Goal: Task Accomplishment & Management: Use online tool/utility

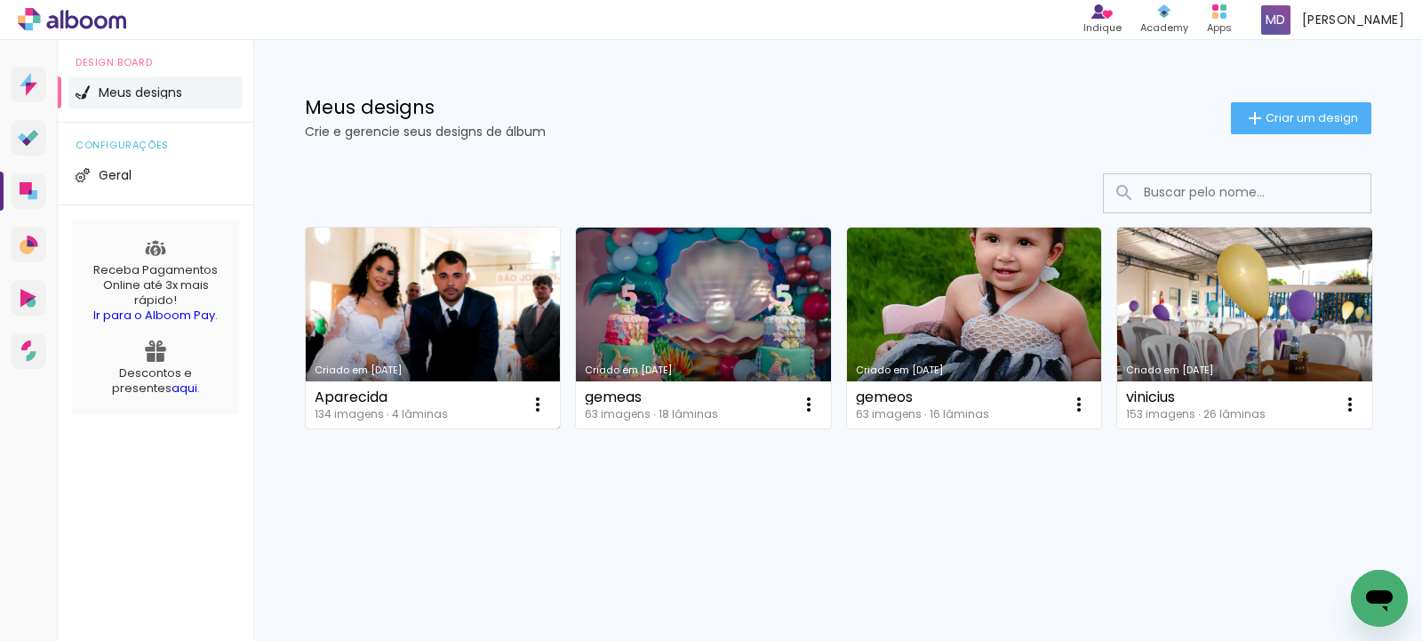
click at [429, 313] on link "Criado em [DATE]" at bounding box center [433, 328] width 255 height 201
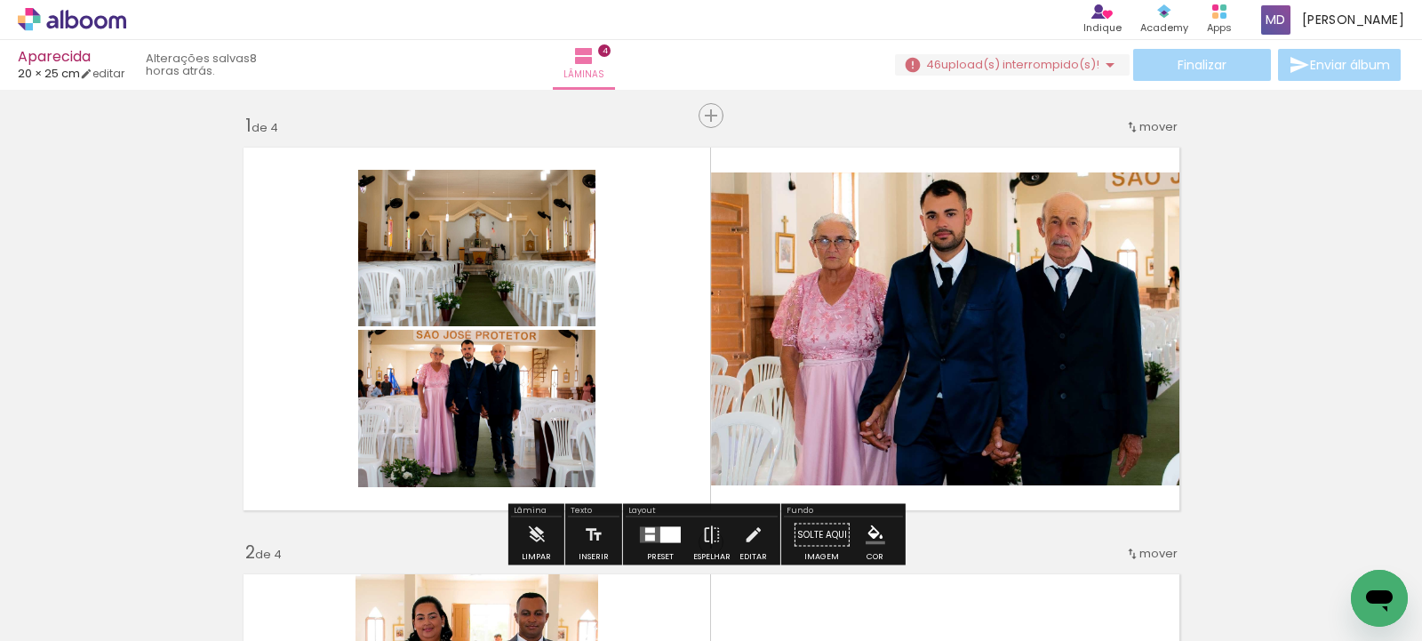
scroll to position [92, 0]
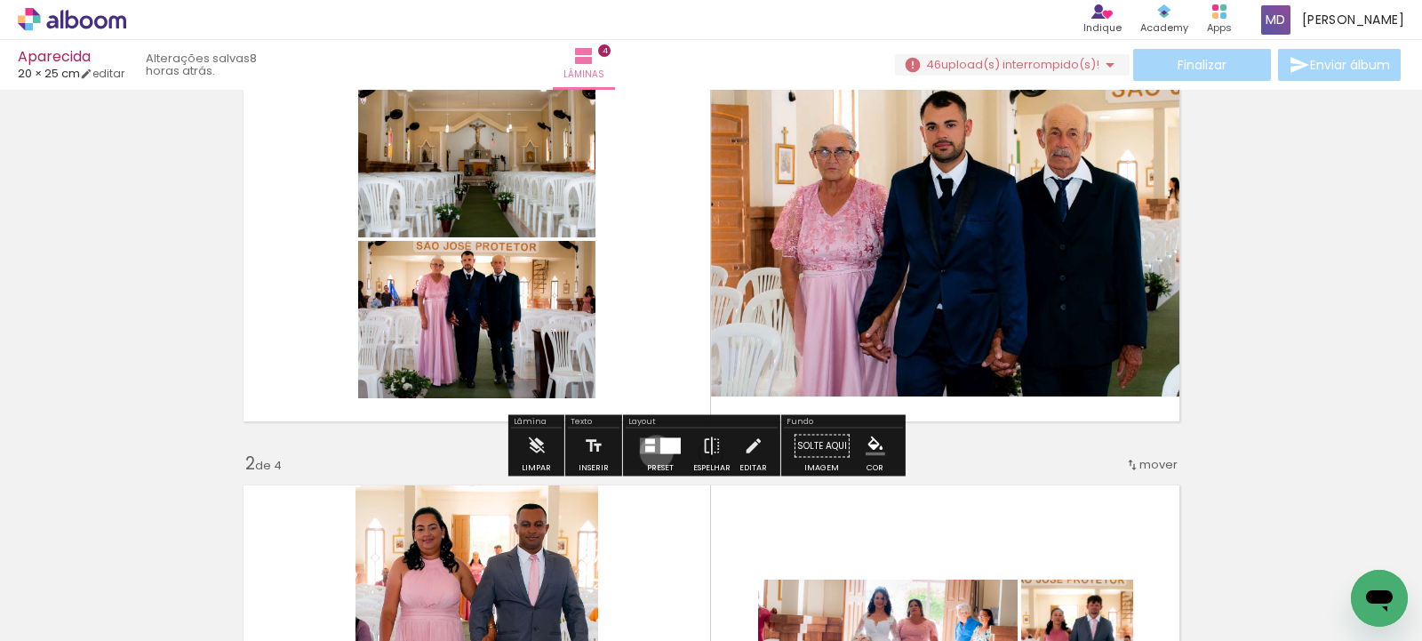
click at [653, 452] on quentale-layouter at bounding box center [660, 446] width 41 height 16
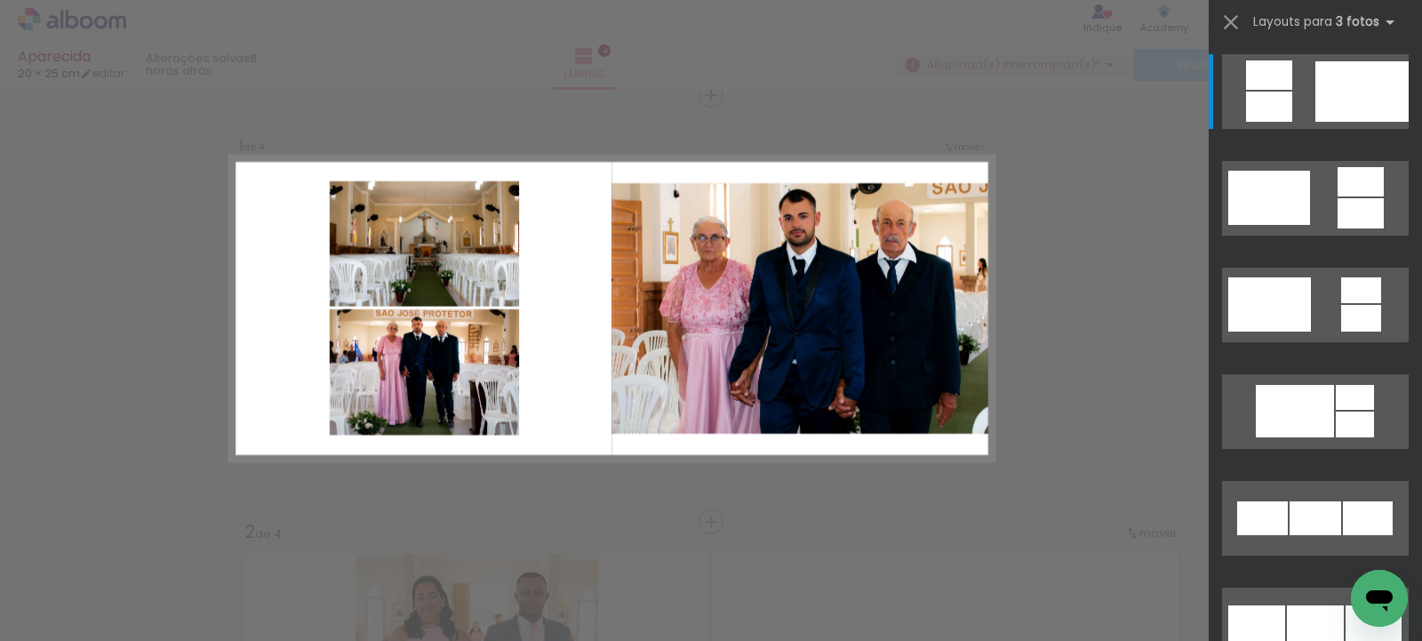
scroll to position [23, 0]
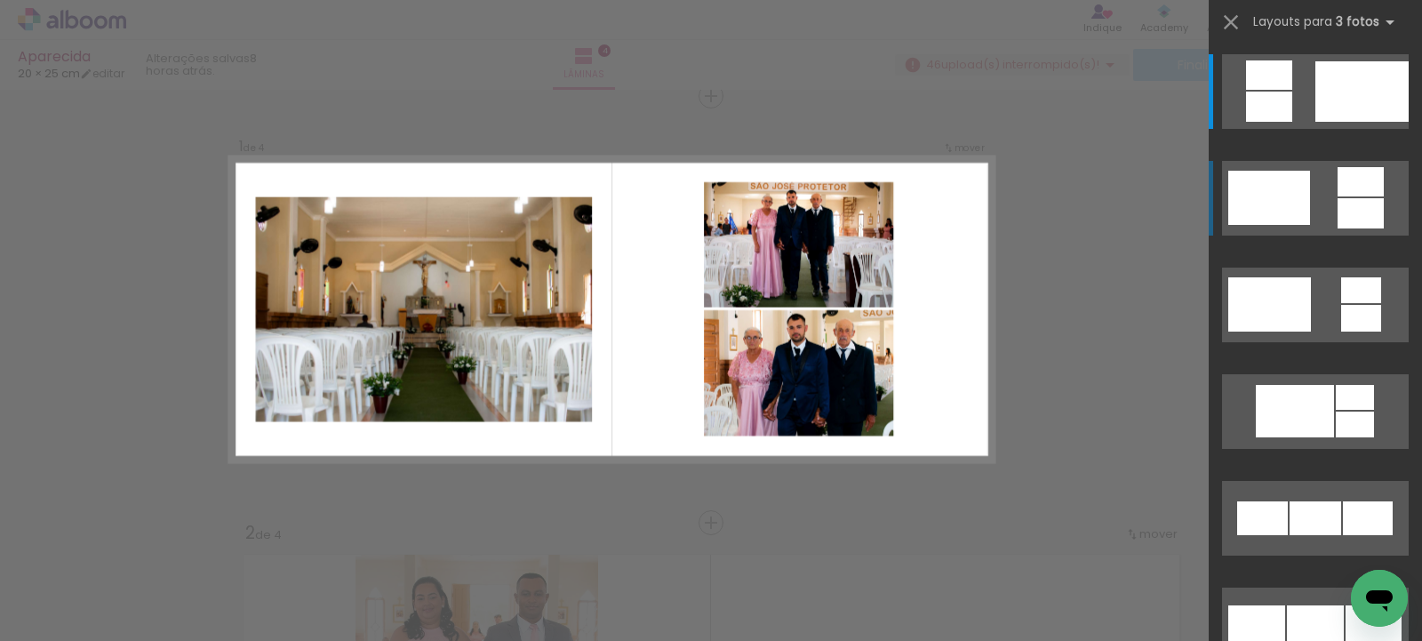
click at [1275, 203] on div at bounding box center [1270, 198] width 82 height 54
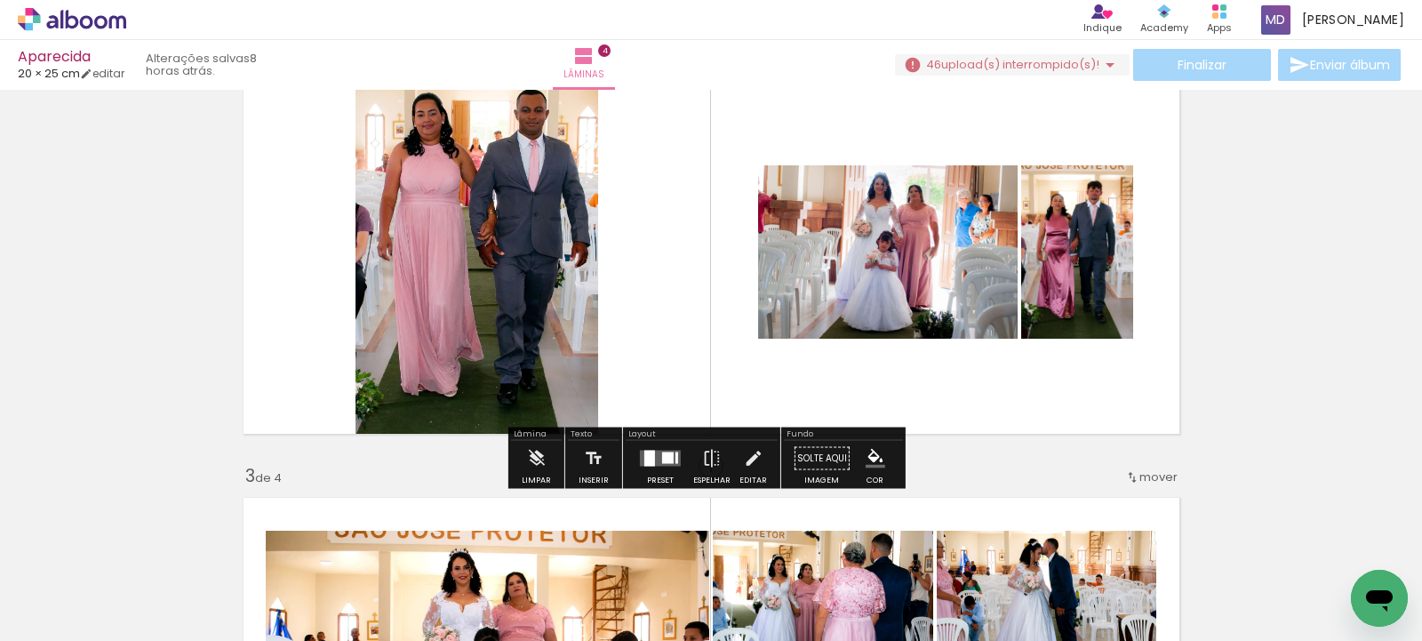
scroll to position [463, 0]
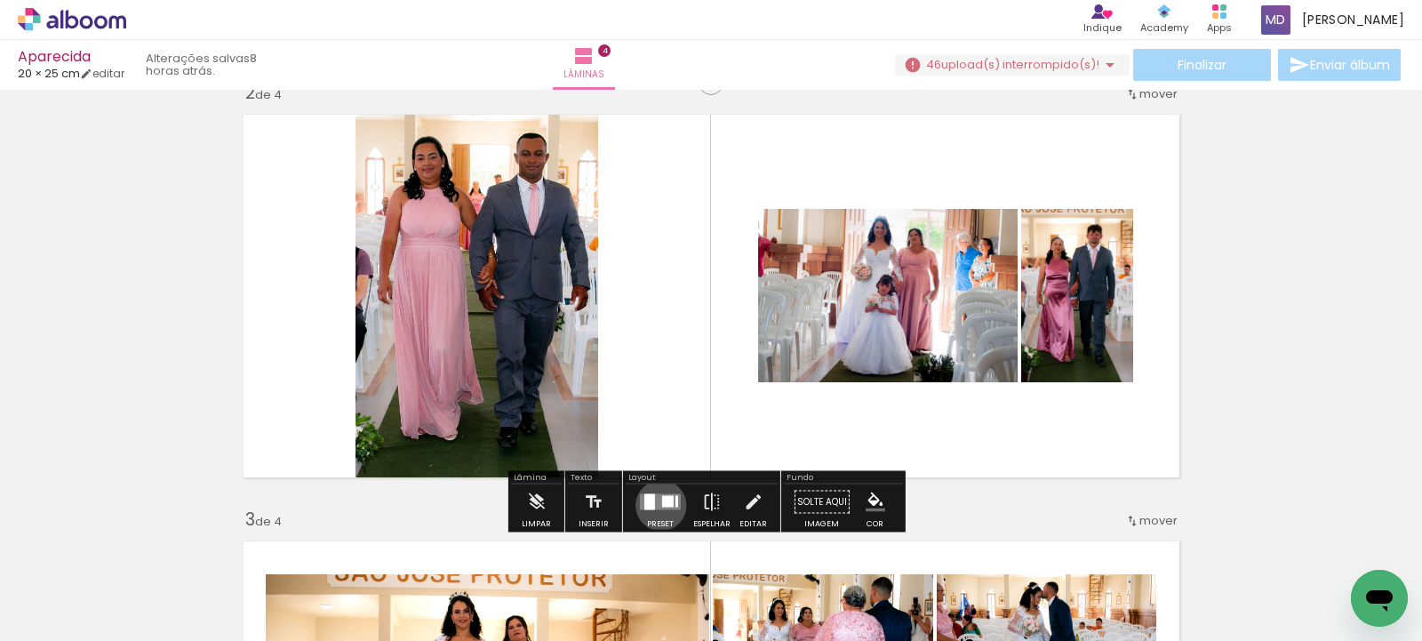
click at [657, 505] on quentale-layouter at bounding box center [660, 502] width 41 height 16
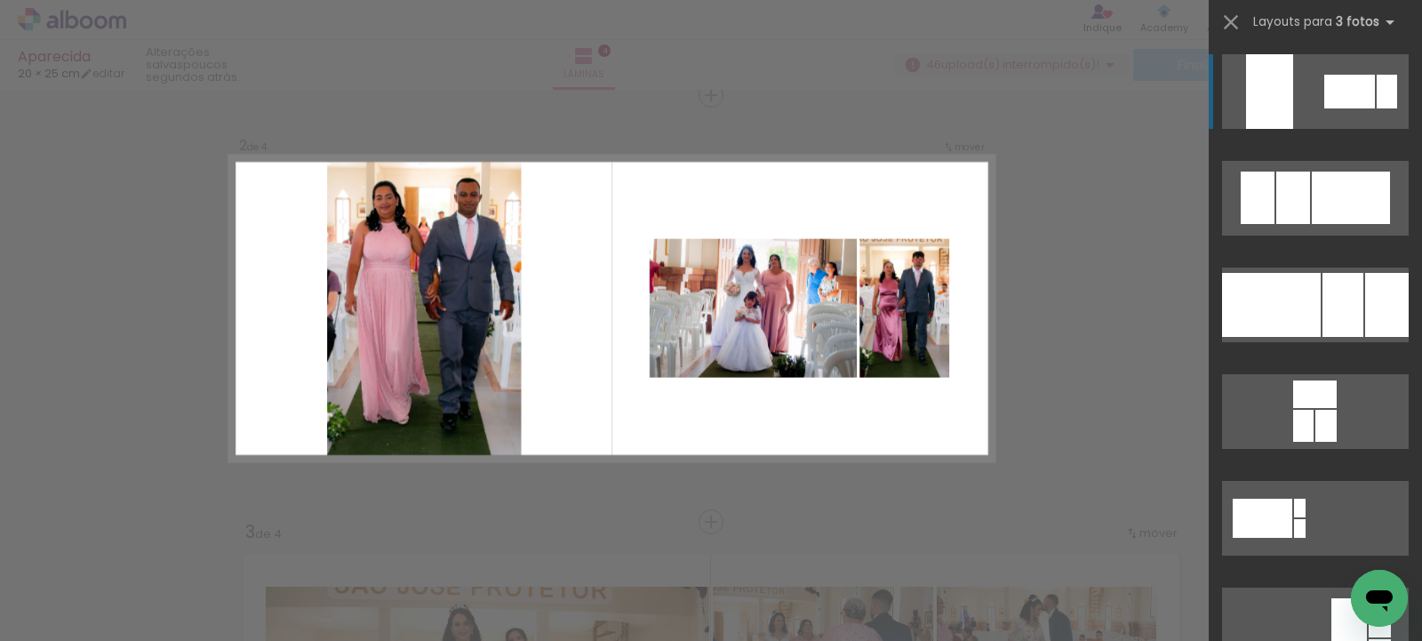
scroll to position [450, 0]
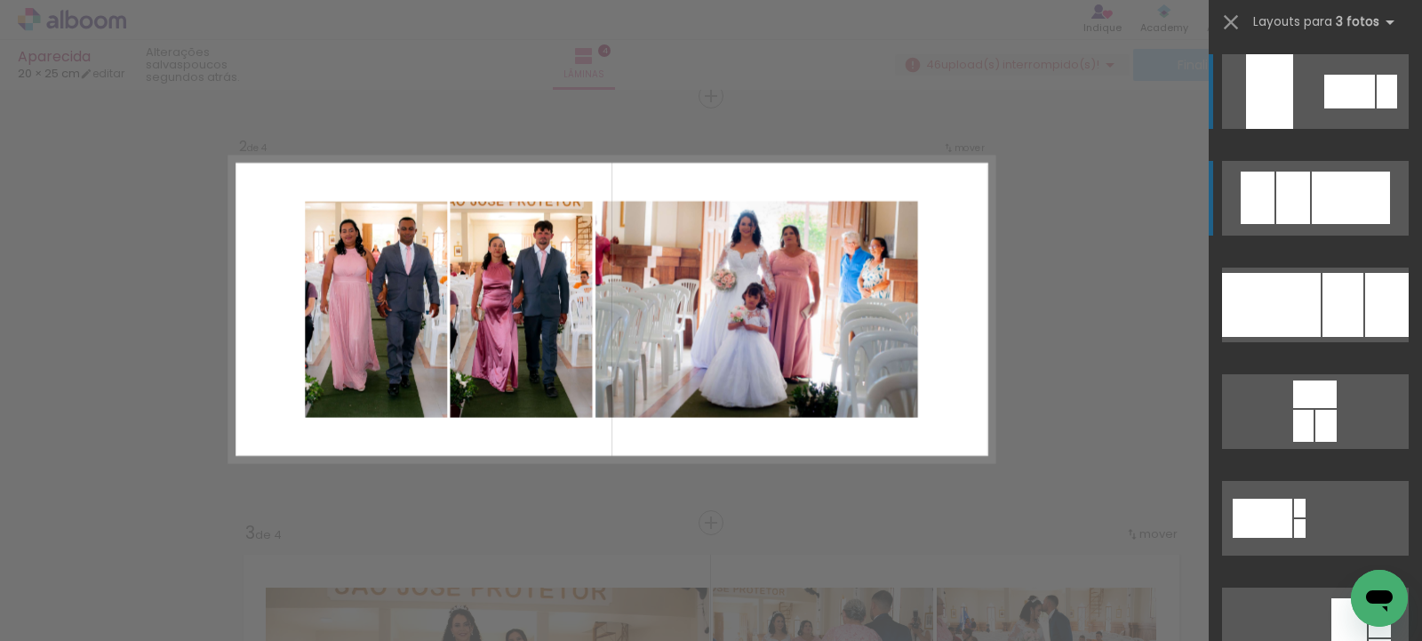
click at [1277, 209] on div at bounding box center [1294, 198] width 34 height 52
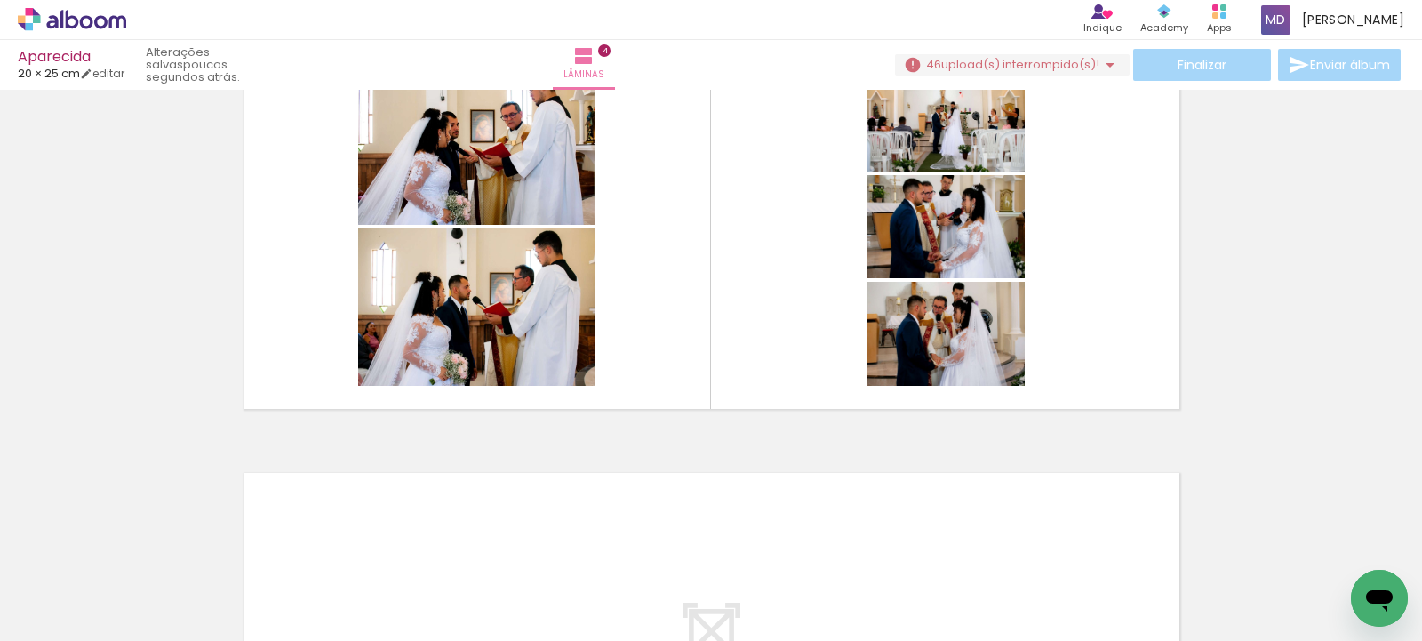
scroll to position [1306, 0]
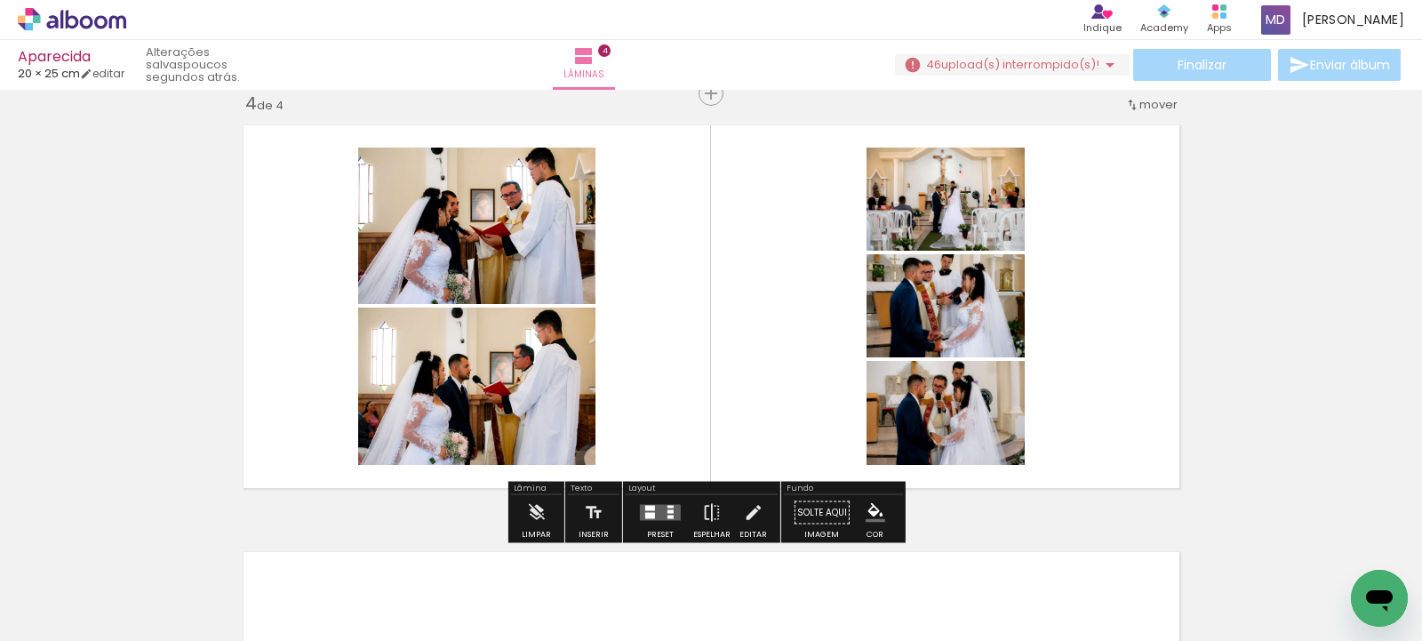
click at [659, 509] on quentale-layouter at bounding box center [660, 513] width 41 height 16
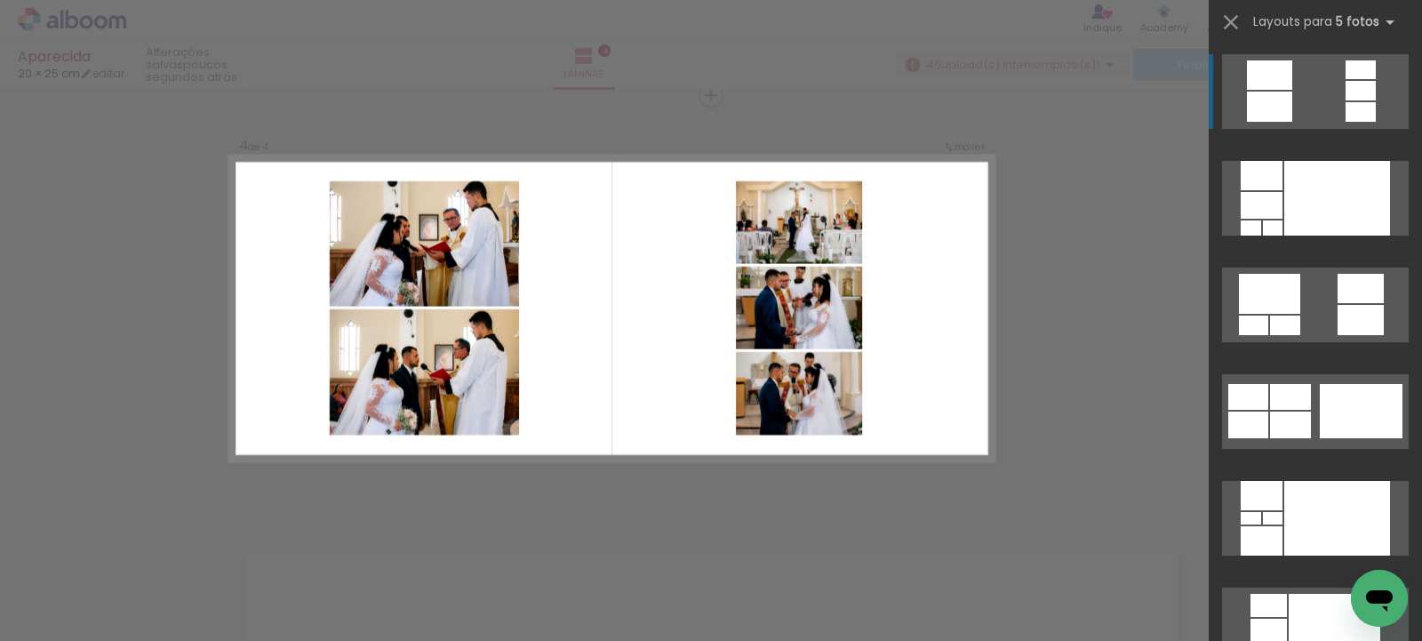
scroll to position [1303, 0]
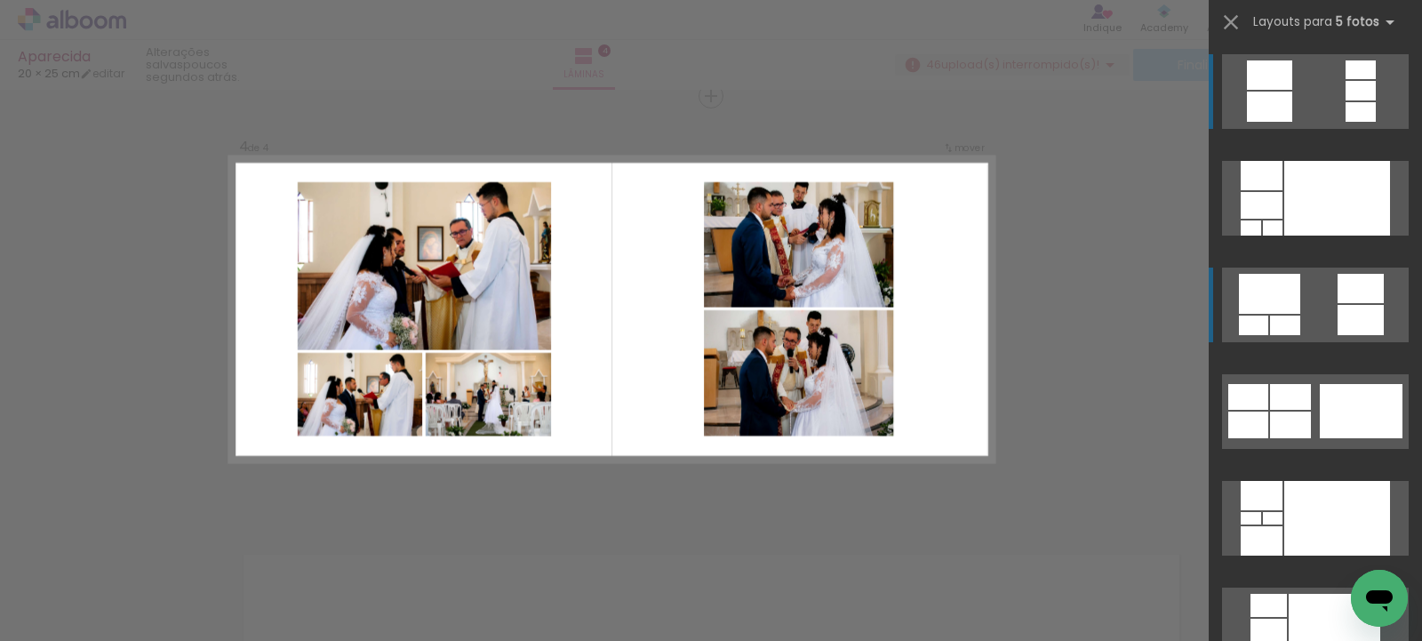
click at [1269, 314] on quentale-layouter at bounding box center [1315, 305] width 187 height 75
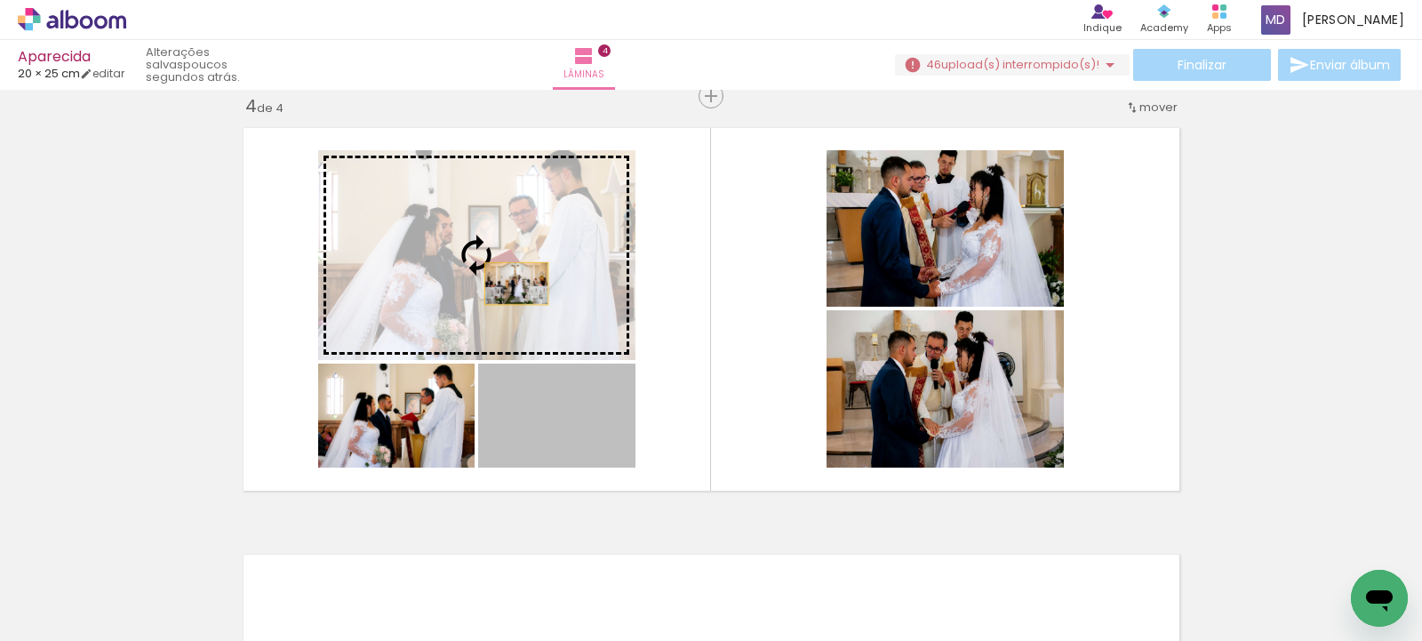
drag, startPoint x: 557, startPoint y: 444, endPoint x: 509, endPoint y: 284, distance: 167.1
click at [0, 0] on slot at bounding box center [0, 0] width 0 height 0
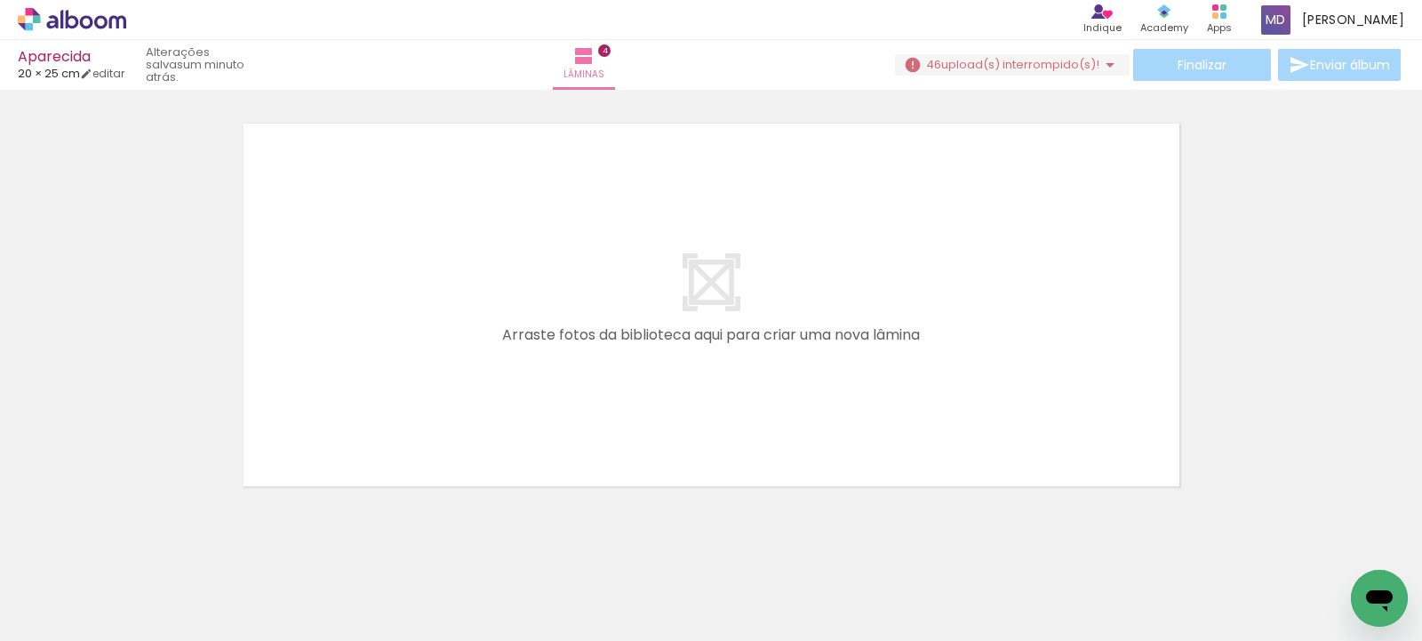
scroll to position [1739, 0]
click at [702, 583] on div at bounding box center [694, 581] width 88 height 62
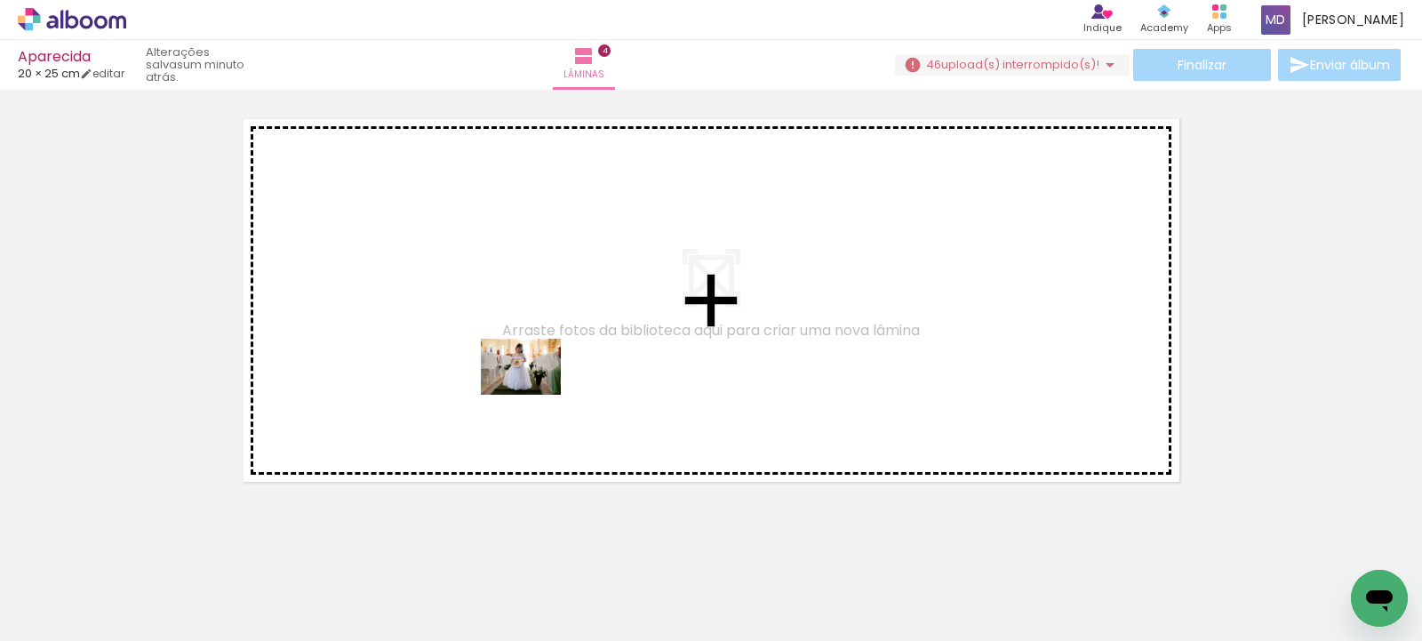
drag, startPoint x: 691, startPoint y: 594, endPoint x: 507, endPoint y: 363, distance: 295.4
click at [507, 363] on quentale-workspace at bounding box center [711, 320] width 1422 height 641
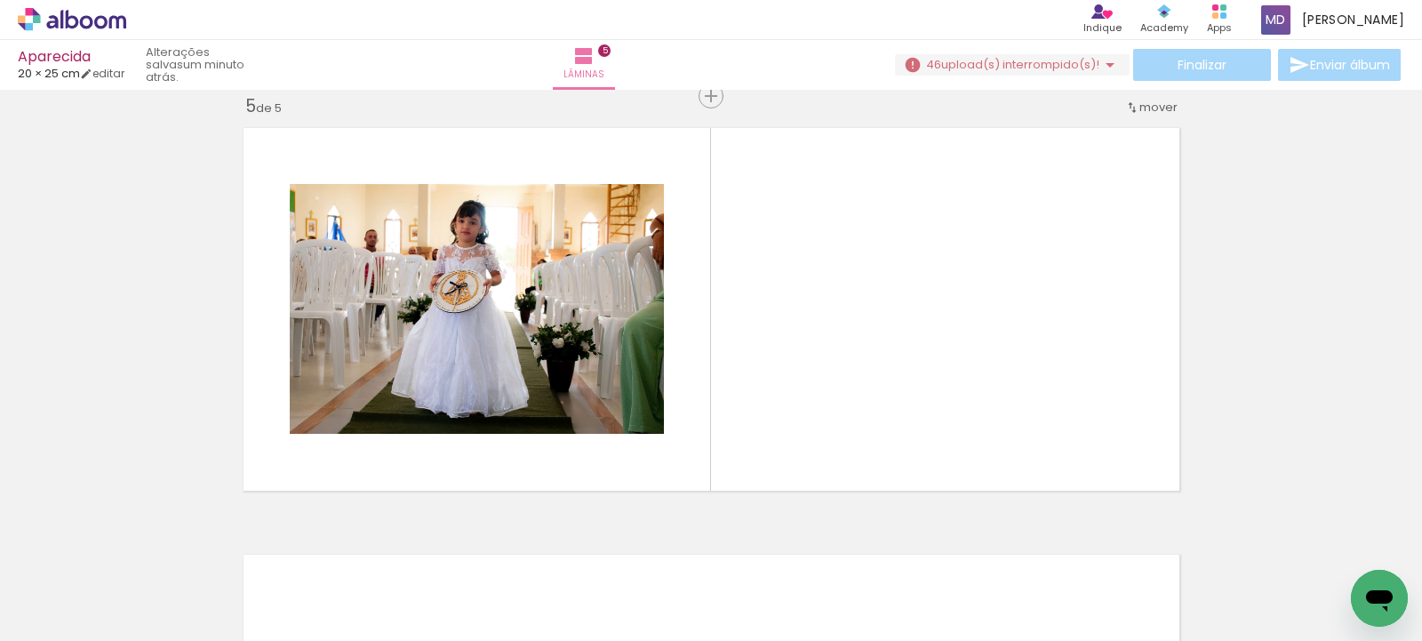
scroll to position [1730, 0]
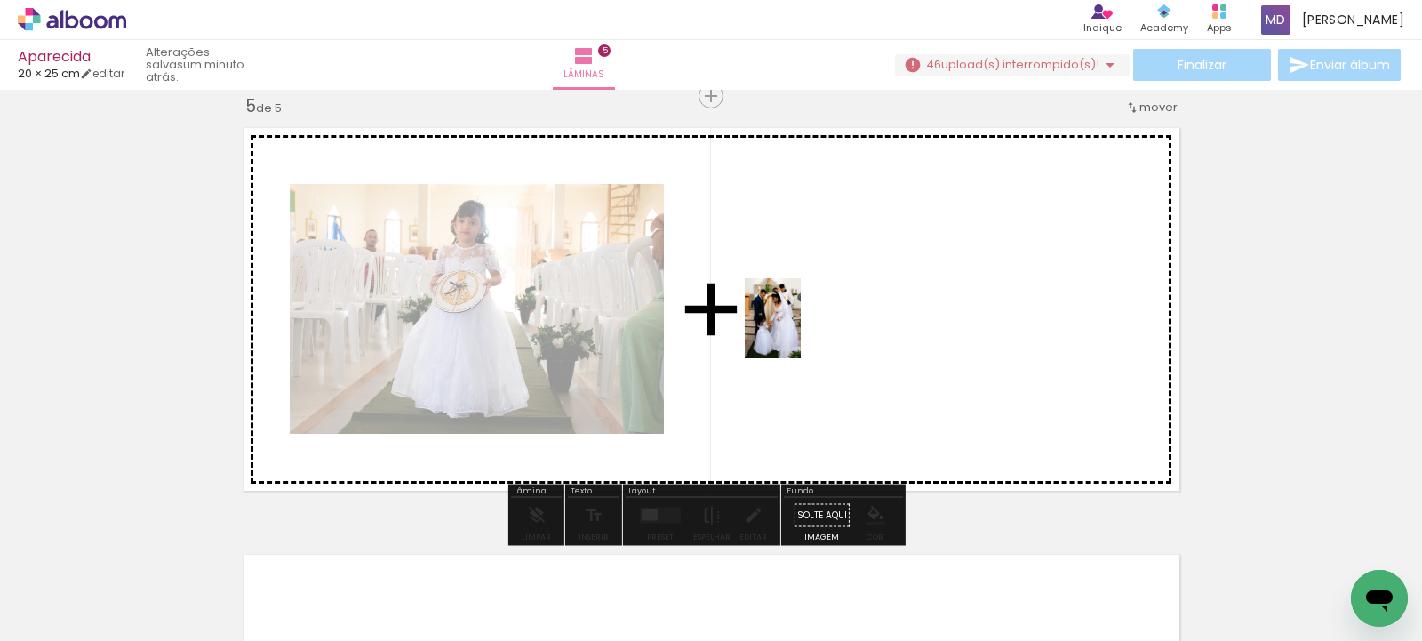
drag, startPoint x: 798, startPoint y: 573, endPoint x: 877, endPoint y: 458, distance: 139.6
click at [802, 293] on quentale-workspace at bounding box center [711, 320] width 1422 height 641
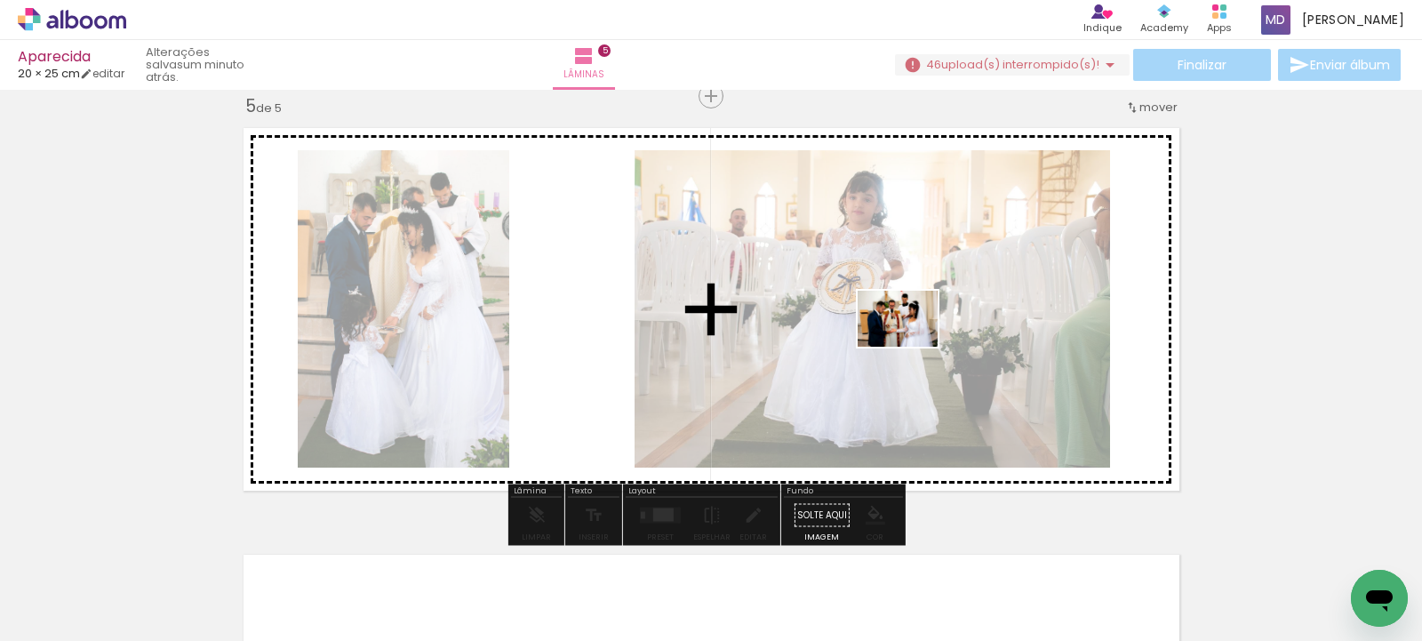
drag, startPoint x: 907, startPoint y: 605, endPoint x: 911, endPoint y: 344, distance: 261.4
click at [911, 344] on quentale-workspace at bounding box center [711, 320] width 1422 height 641
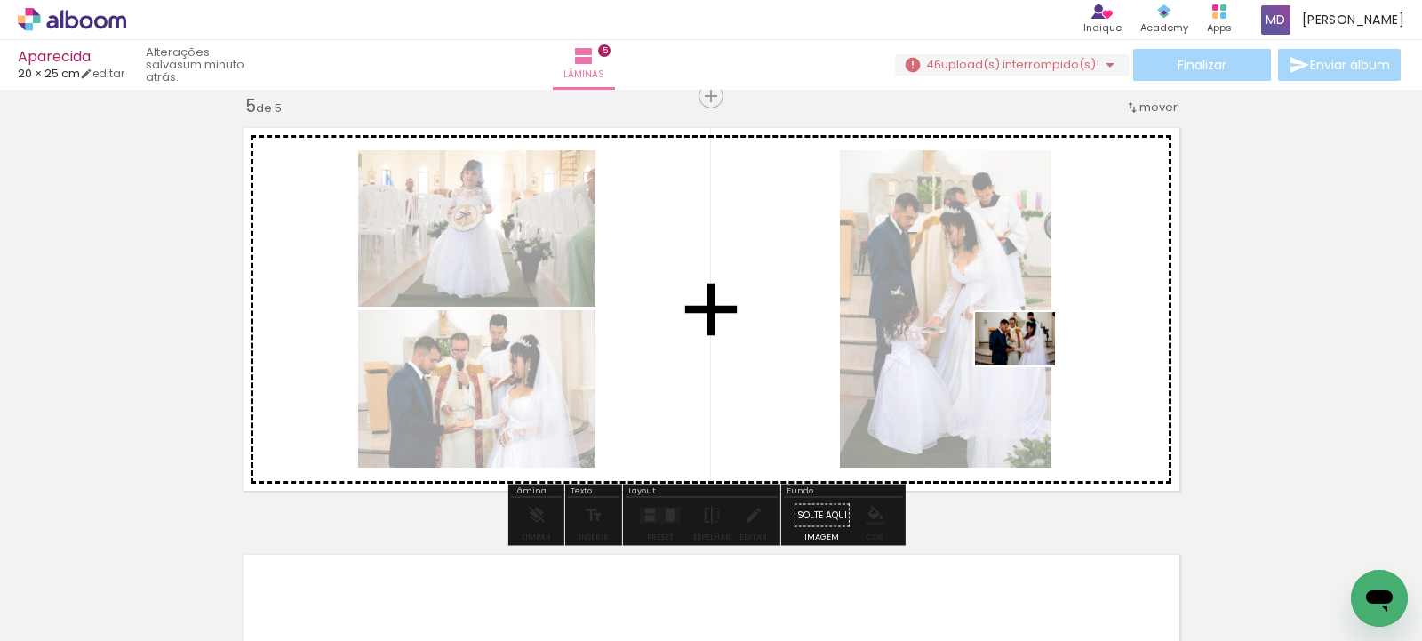
drag, startPoint x: 1003, startPoint y: 589, endPoint x: 1026, endPoint y: 351, distance: 238.5
click at [1026, 351] on quentale-workspace at bounding box center [711, 320] width 1422 height 641
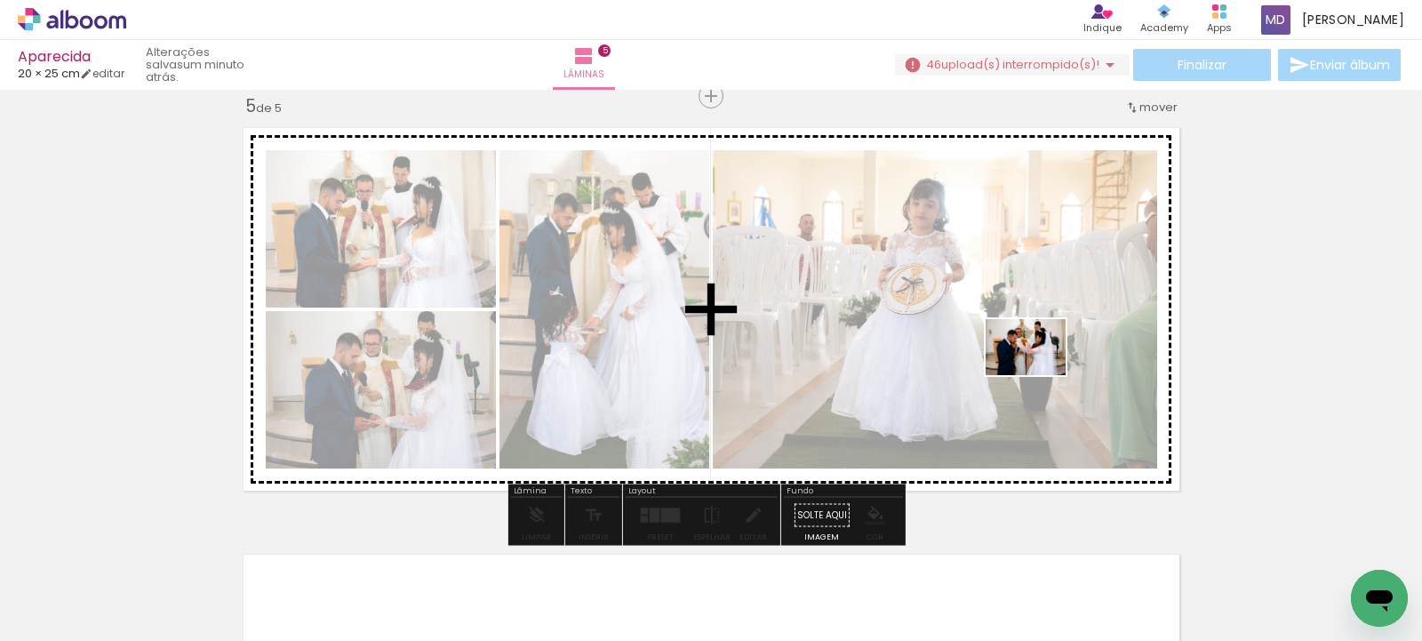
drag, startPoint x: 1096, startPoint y: 587, endPoint x: 1039, endPoint y: 372, distance: 221.7
click at [1039, 372] on quentale-workspace at bounding box center [711, 320] width 1422 height 641
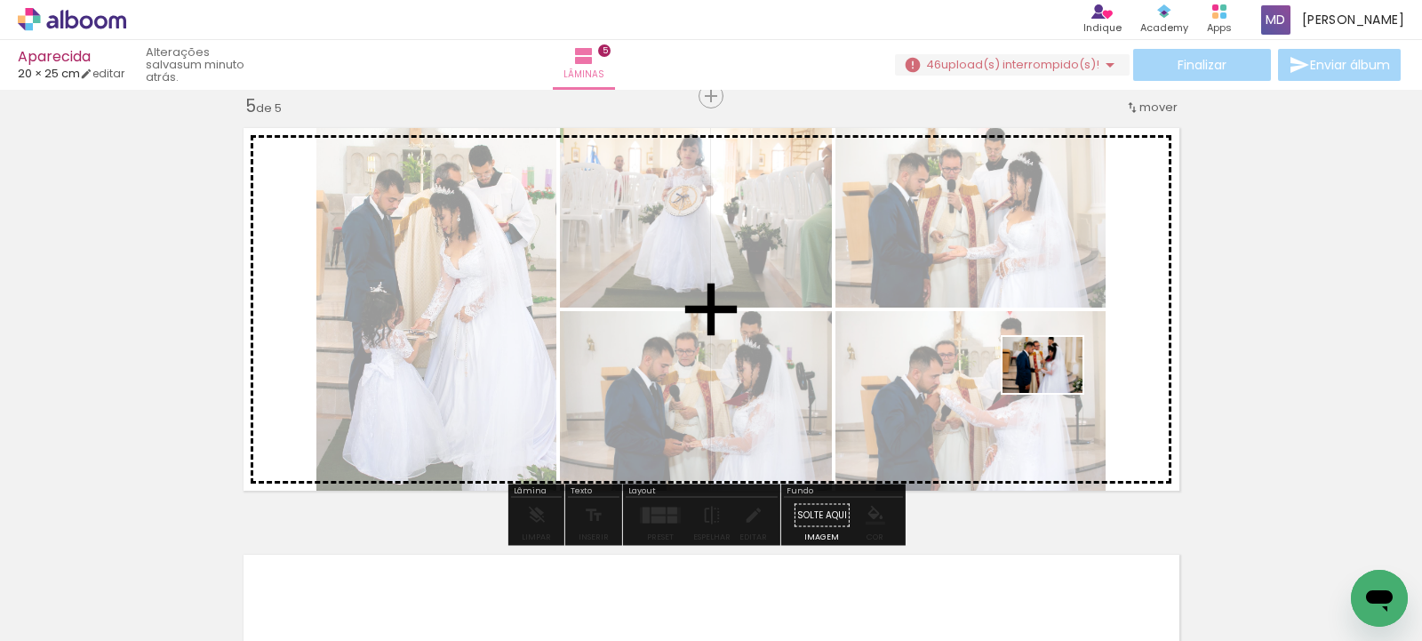
drag, startPoint x: 1192, startPoint y: 604, endPoint x: 1054, endPoint y: 388, distance: 255.5
click at [1054, 388] on quentale-workspace at bounding box center [711, 320] width 1422 height 641
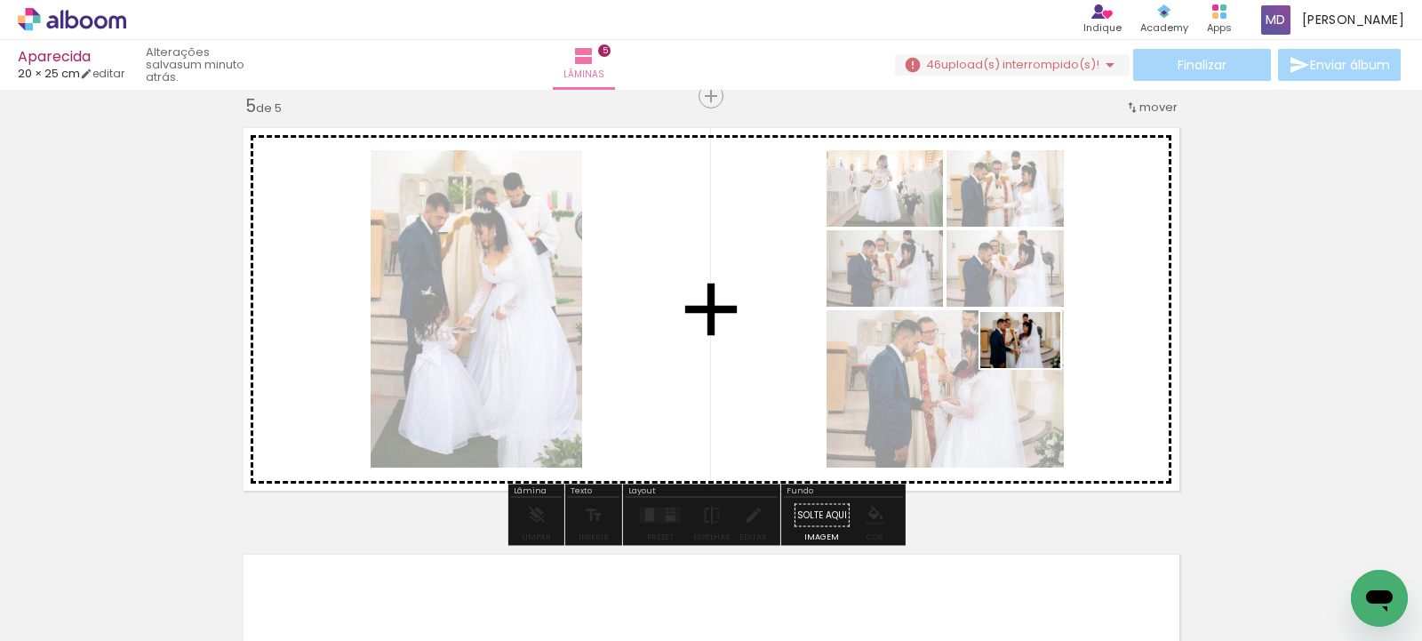
drag, startPoint x: 1297, startPoint y: 578, endPoint x: 1034, endPoint y: 365, distance: 338.2
click at [1034, 365] on quentale-workspace at bounding box center [711, 320] width 1422 height 641
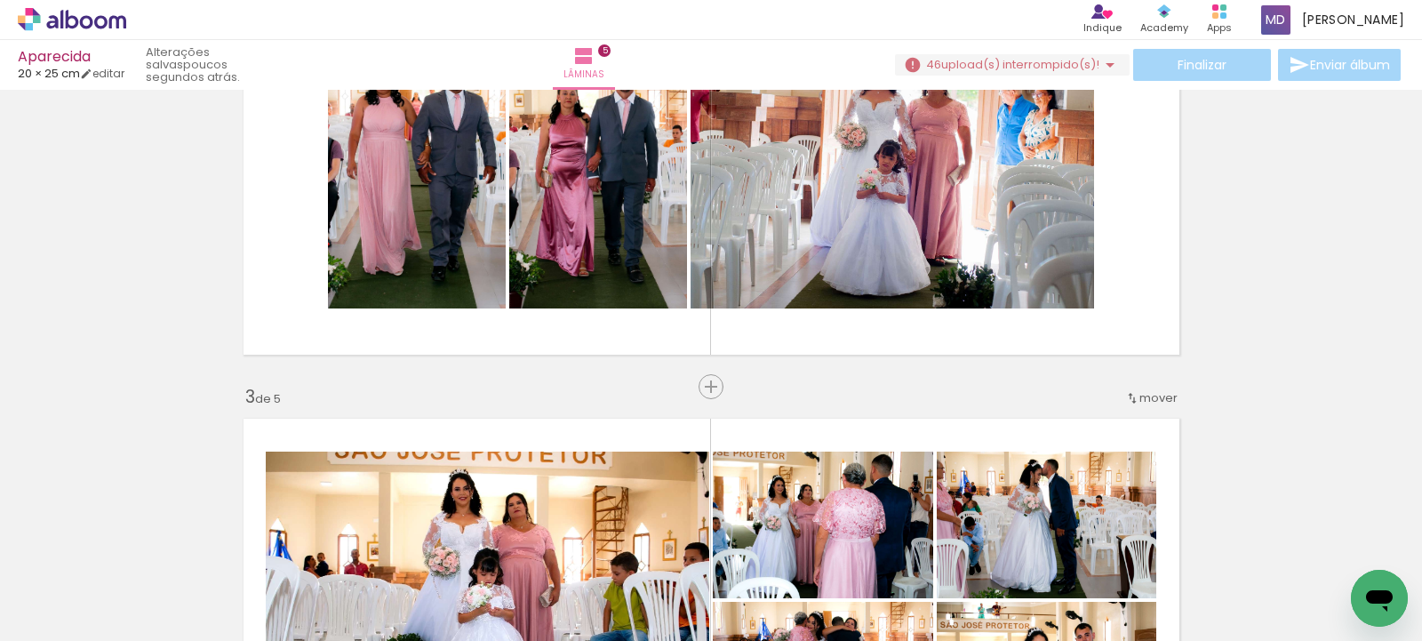
scroll to position [595, 0]
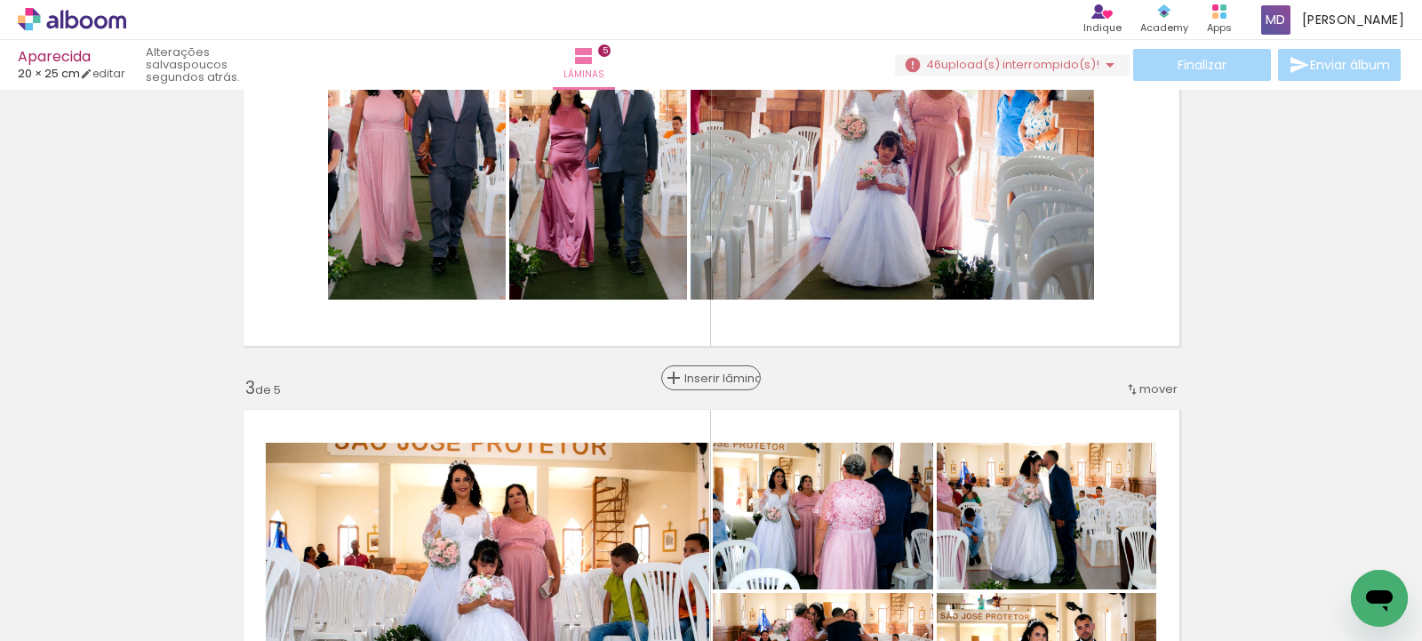
click at [700, 377] on span "Inserir lâmina" at bounding box center [719, 378] width 69 height 12
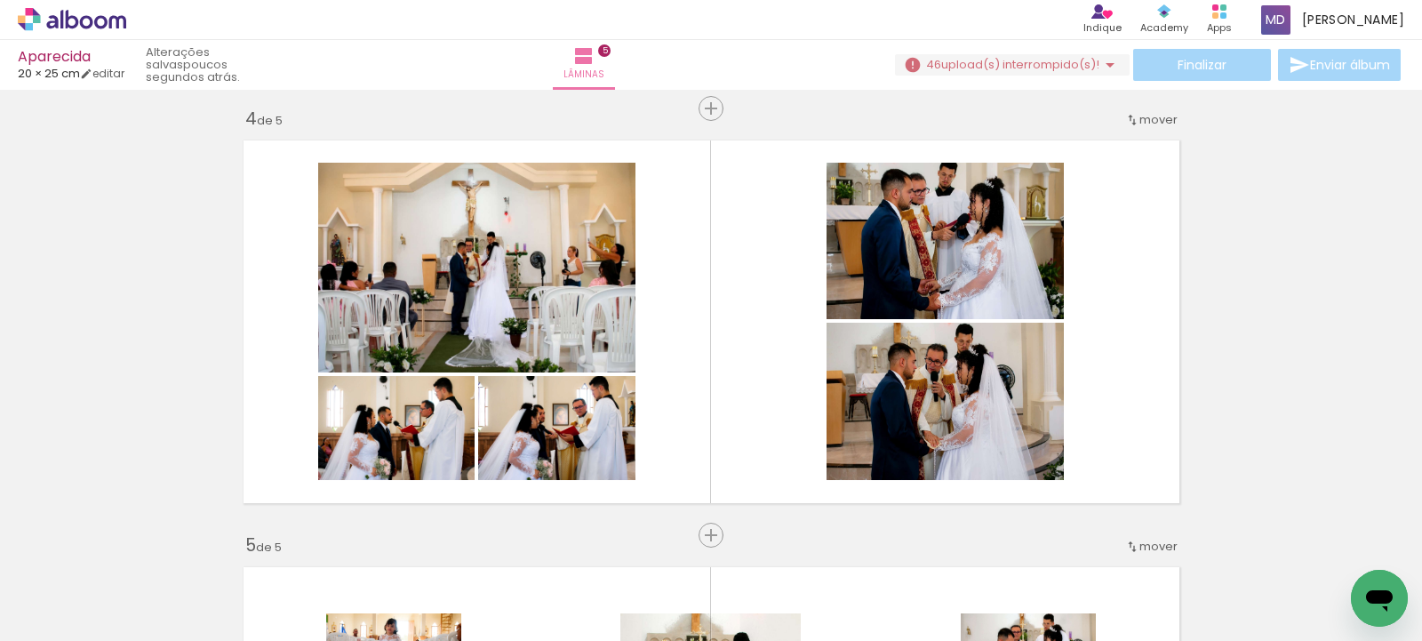
scroll to position [0, 9021]
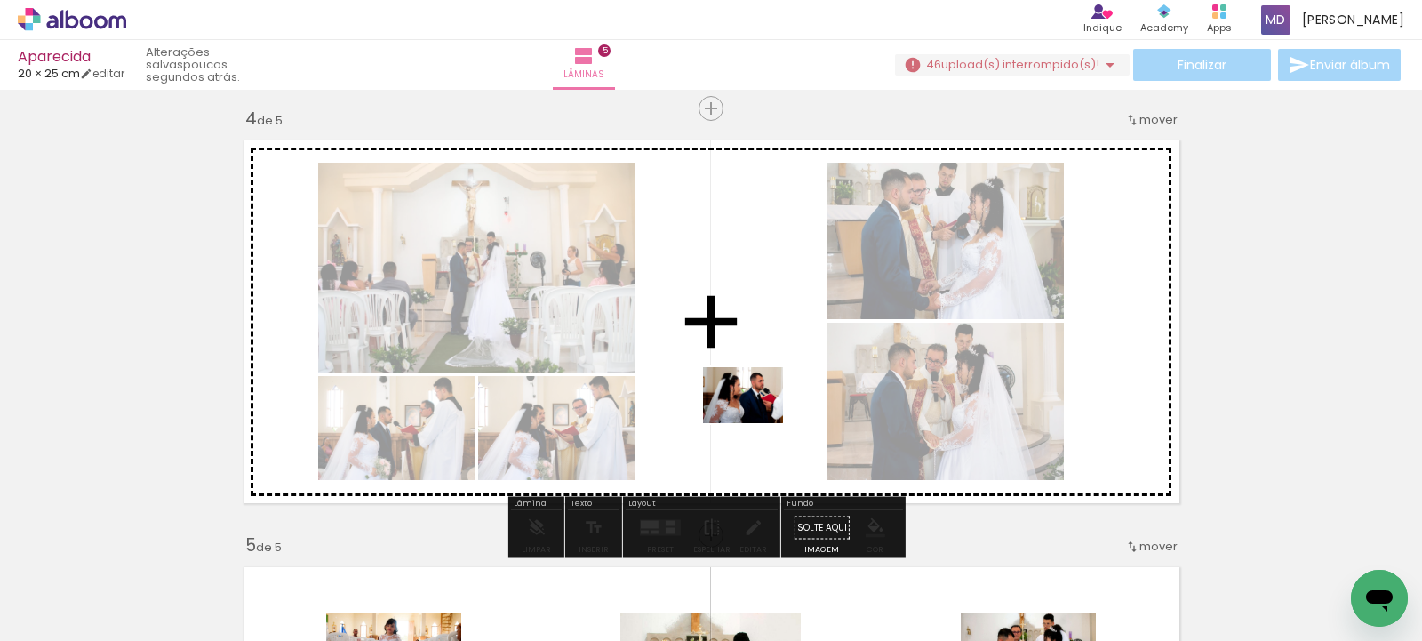
drag, startPoint x: 721, startPoint y: 597, endPoint x: 757, endPoint y: 420, distance: 180.4
click at [757, 420] on quentale-workspace at bounding box center [711, 320] width 1422 height 641
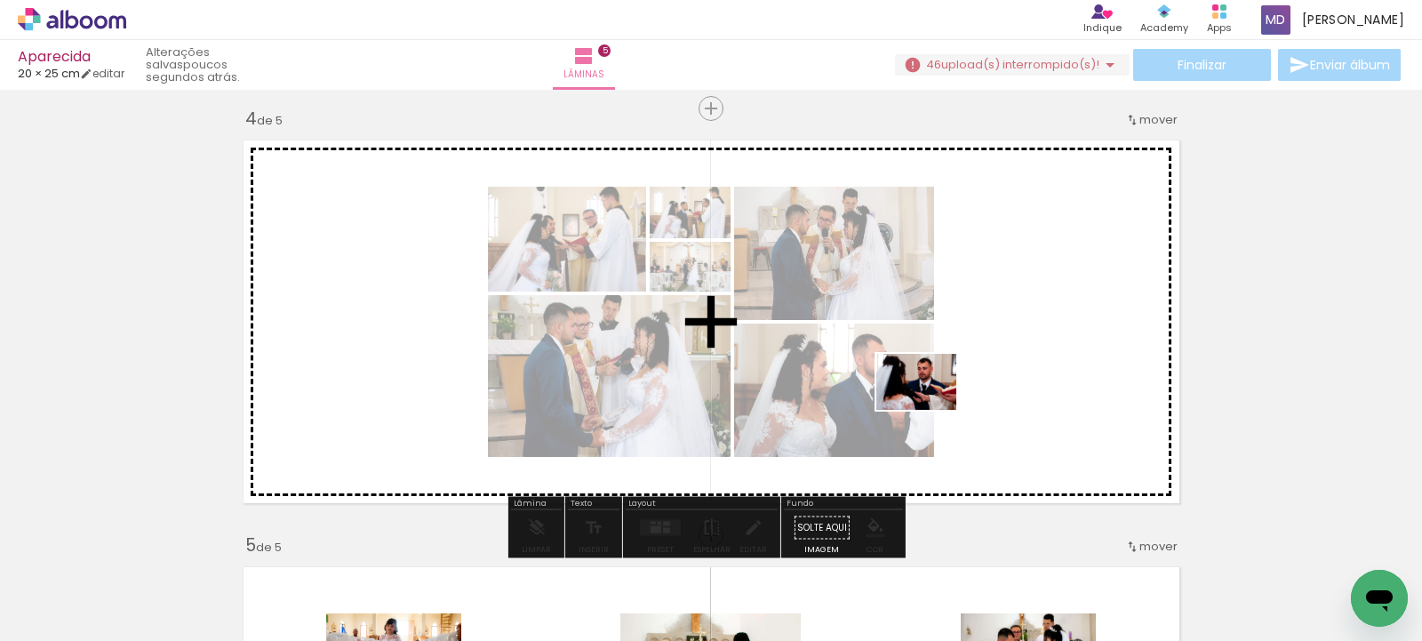
drag, startPoint x: 823, startPoint y: 598, endPoint x: 930, endPoint y: 407, distance: 218.9
click at [930, 407] on quentale-workspace at bounding box center [711, 320] width 1422 height 641
